Goal: Complete application form

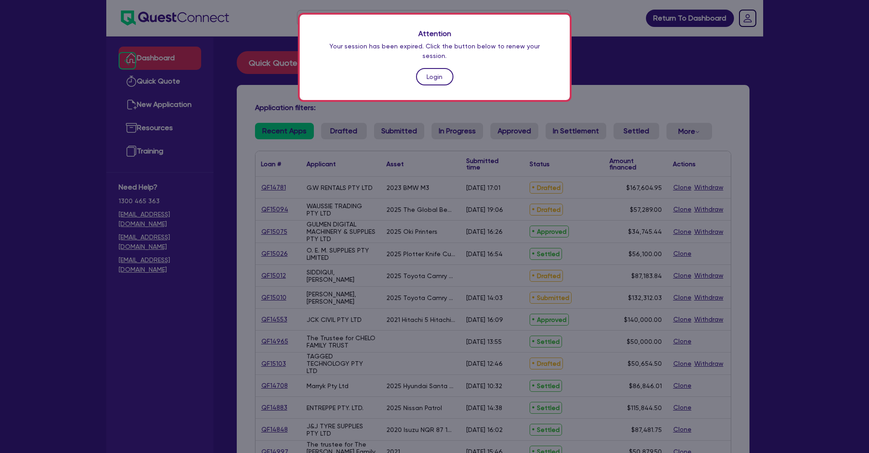
click at [438, 68] on link "Login" at bounding box center [434, 76] width 37 height 17
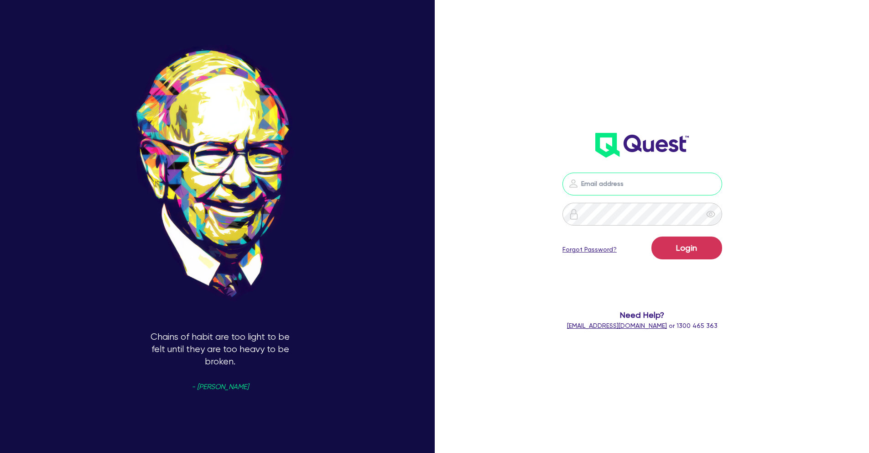
type input "[PERSON_NAME][EMAIL_ADDRESS][PERSON_NAME][DOMAIN_NAME]"
click at [704, 246] on button "Login" at bounding box center [686, 247] width 71 height 23
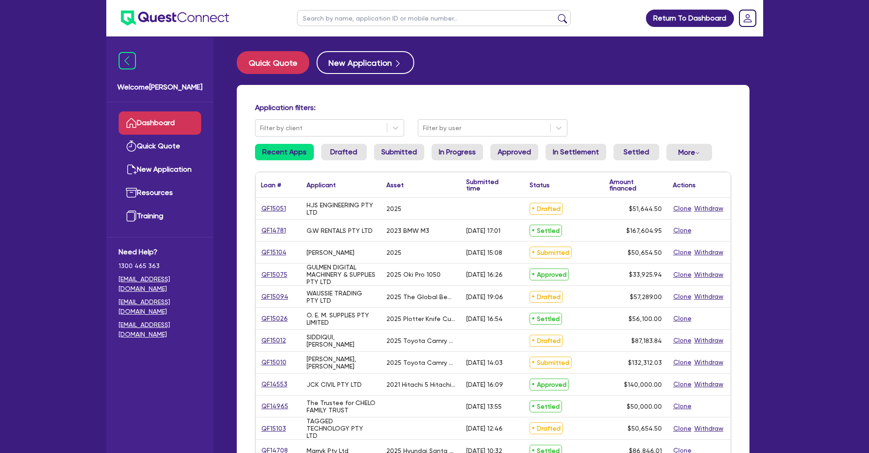
click at [356, 19] on input "text" at bounding box center [434, 18] width 274 height 16
type input "[PERSON_NAME]"
click at [555, 14] on button "submit" at bounding box center [562, 20] width 15 height 13
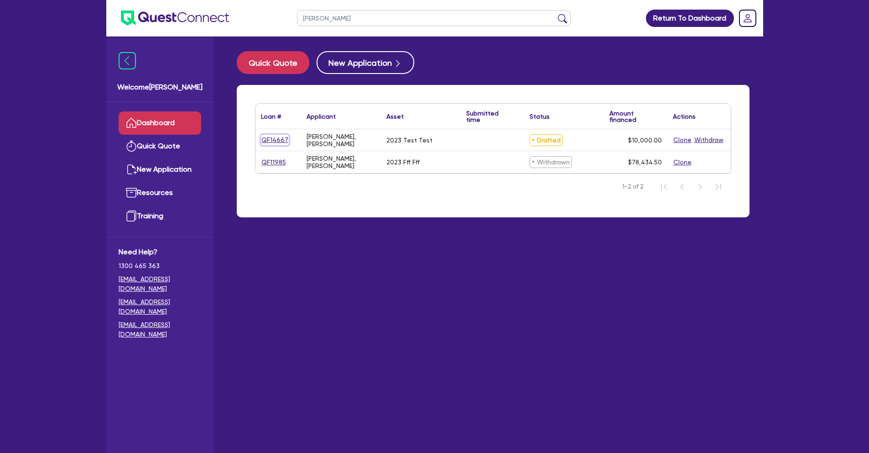
click at [271, 140] on link "QF14667" at bounding box center [275, 140] width 28 height 10
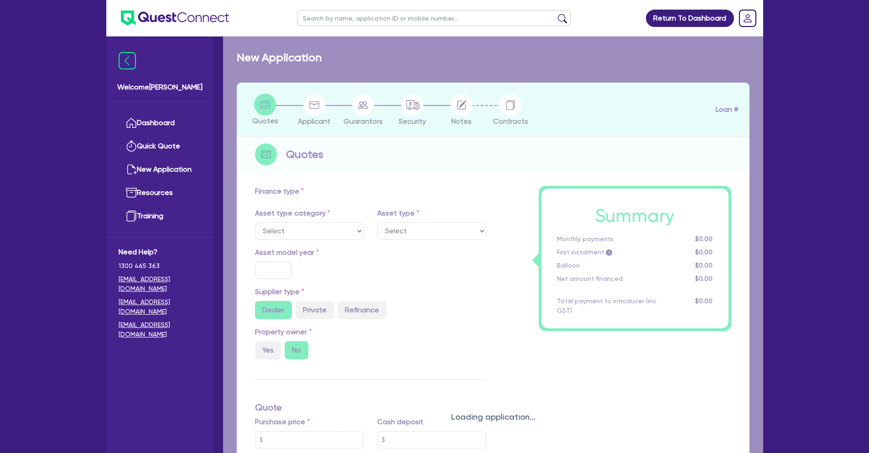
select select "CARS_AND_LIGHT_TRUCKS"
type input "2023"
type input "10,000"
type input "2"
select select "PASSENGER_VEHICLES"
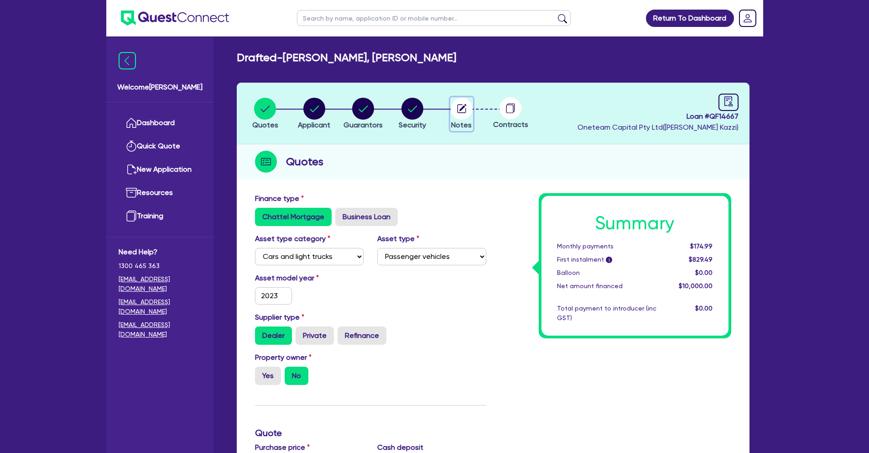
click at [454, 114] on circle "button" at bounding box center [462, 109] width 22 height 22
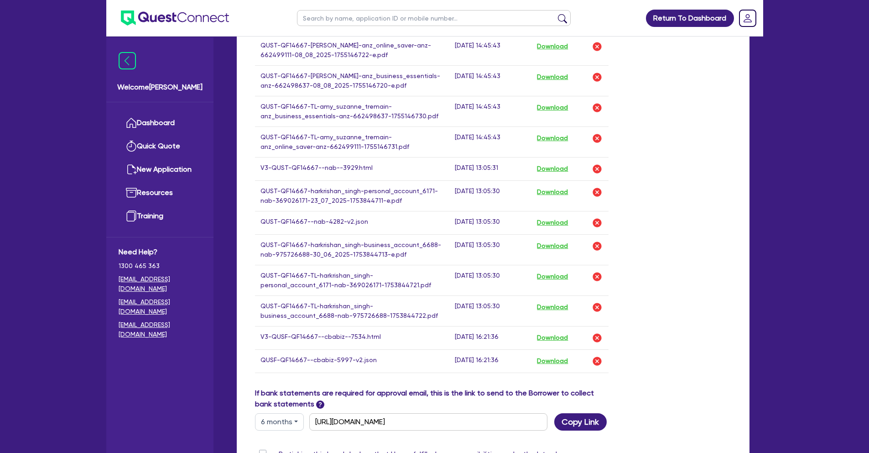
scroll to position [910, 0]
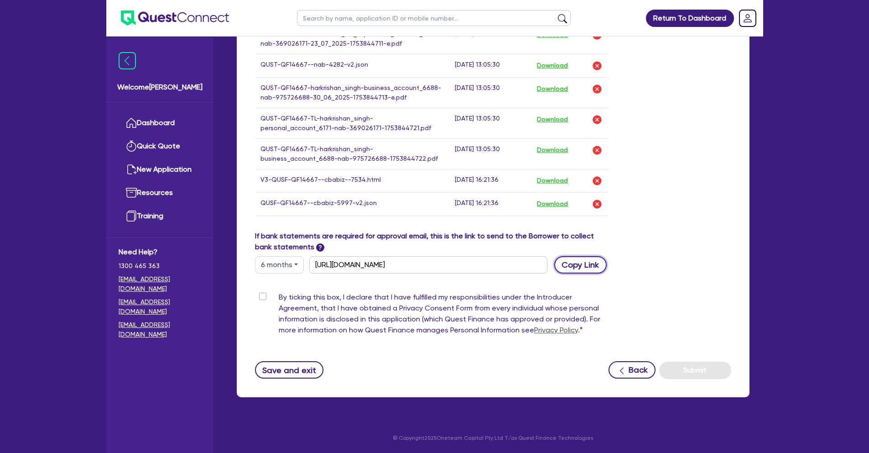
click at [575, 265] on button "Copy Link" at bounding box center [580, 264] width 52 height 17
click at [599, 204] on img "button" at bounding box center [597, 203] width 11 height 11
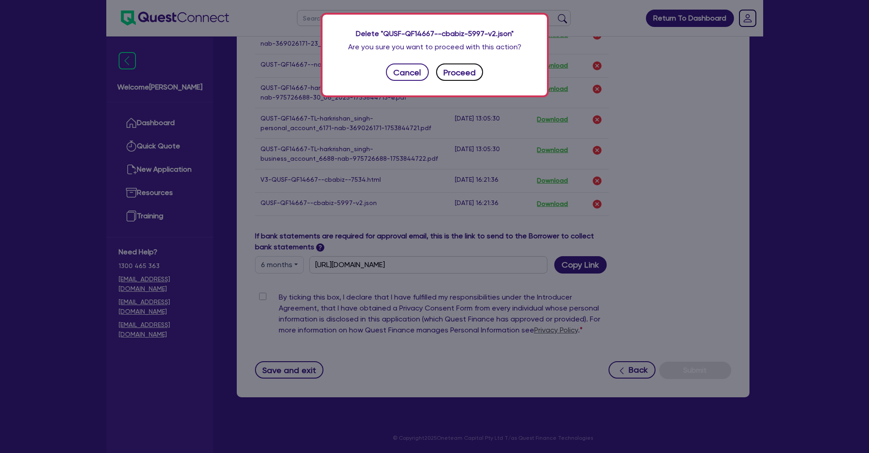
click at [462, 67] on button "Proceed" at bounding box center [459, 71] width 47 height 17
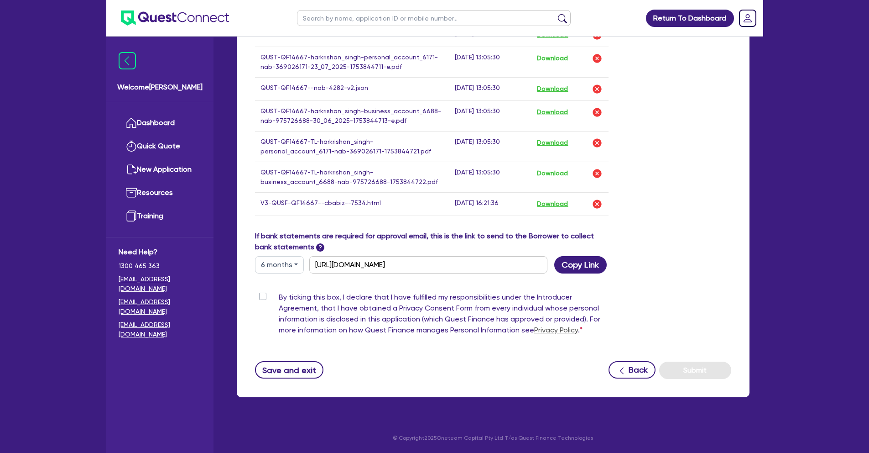
scroll to position [887, 0]
click at [595, 89] on img "button" at bounding box center [597, 88] width 11 height 11
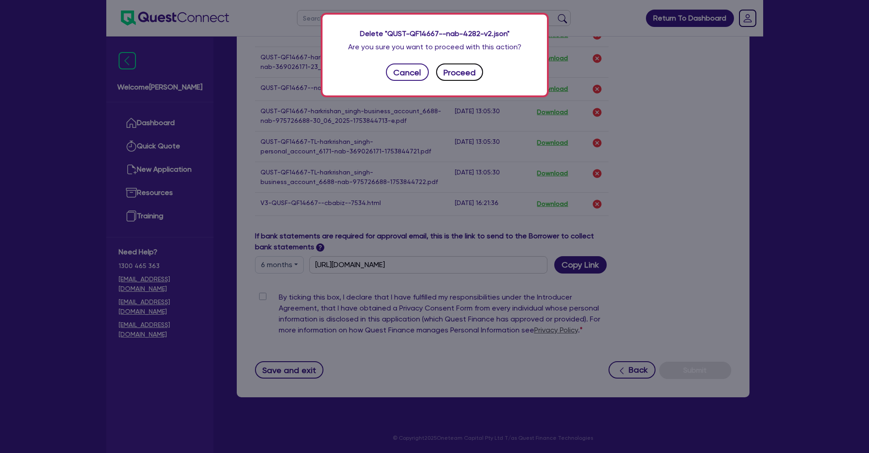
click at [474, 74] on button "Proceed" at bounding box center [459, 71] width 47 height 17
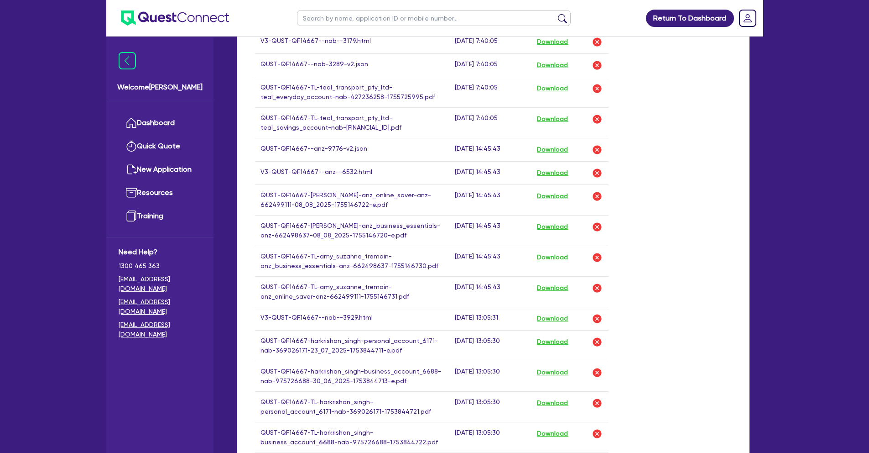
scroll to position [540, 0]
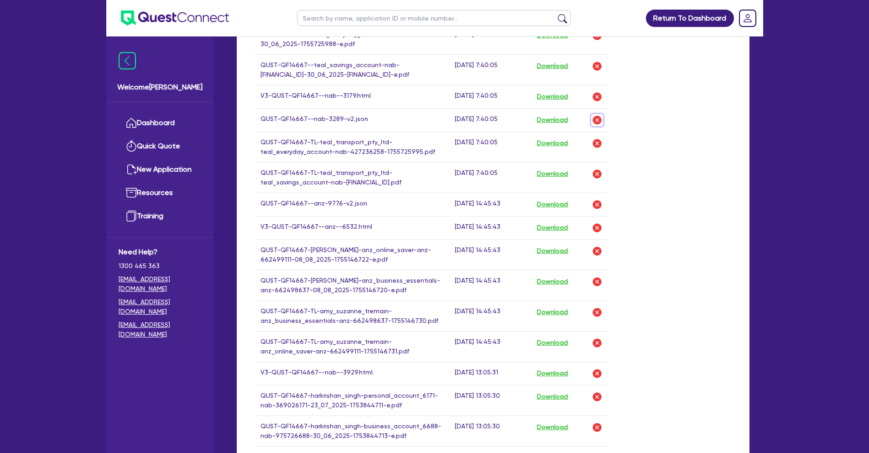
click at [595, 122] on img "button" at bounding box center [597, 120] width 11 height 11
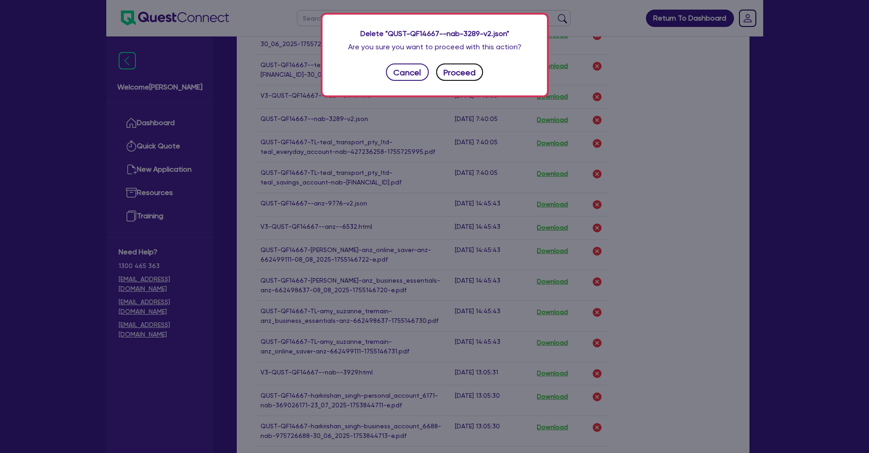
click at [472, 79] on button "Proceed" at bounding box center [459, 71] width 47 height 17
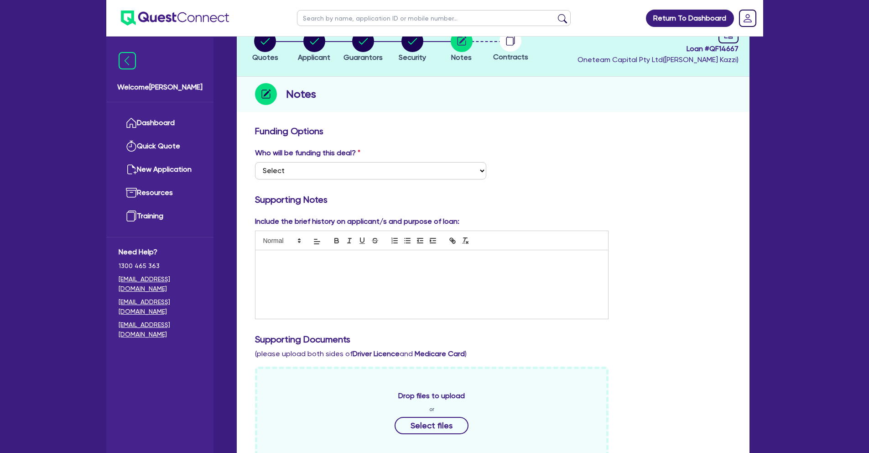
scroll to position [0, 0]
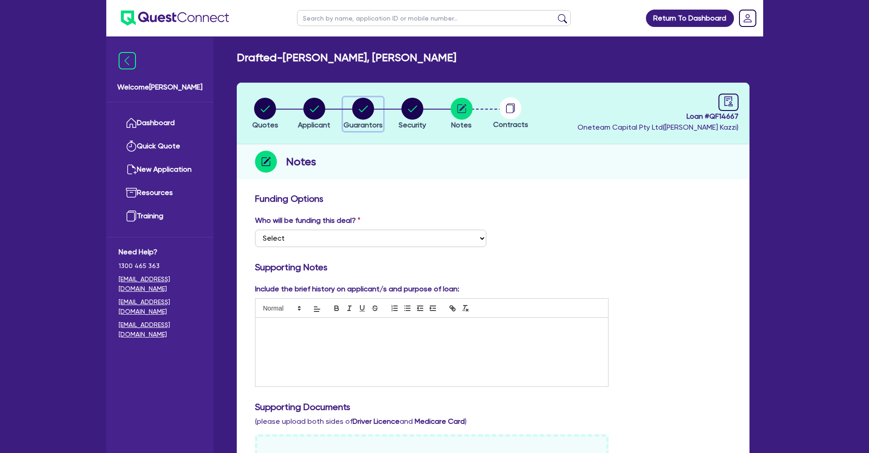
click at [360, 105] on circle "button" at bounding box center [363, 109] width 22 height 22
select select "MR"
select select "[GEOGRAPHIC_DATA]"
select select "MARRIED"
select select "PROPERTY"
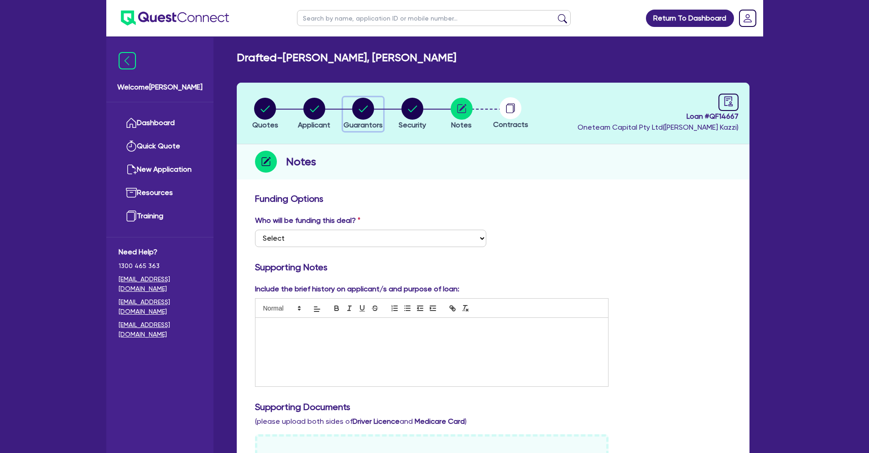
select select "VEHICLE"
select select "MORTGAGE"
